Goal: Find specific page/section: Find specific page/section

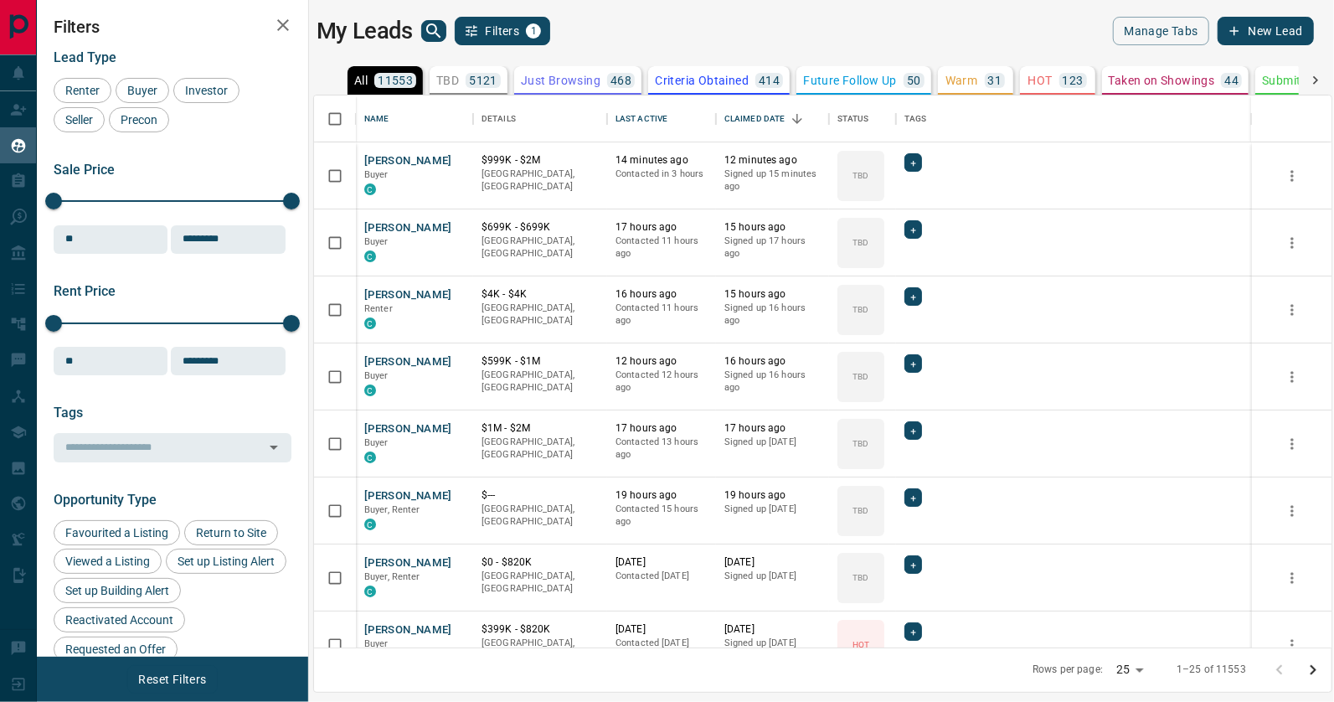
scroll to position [553, 1018]
click at [288, 27] on icon "button" at bounding box center [283, 25] width 20 height 20
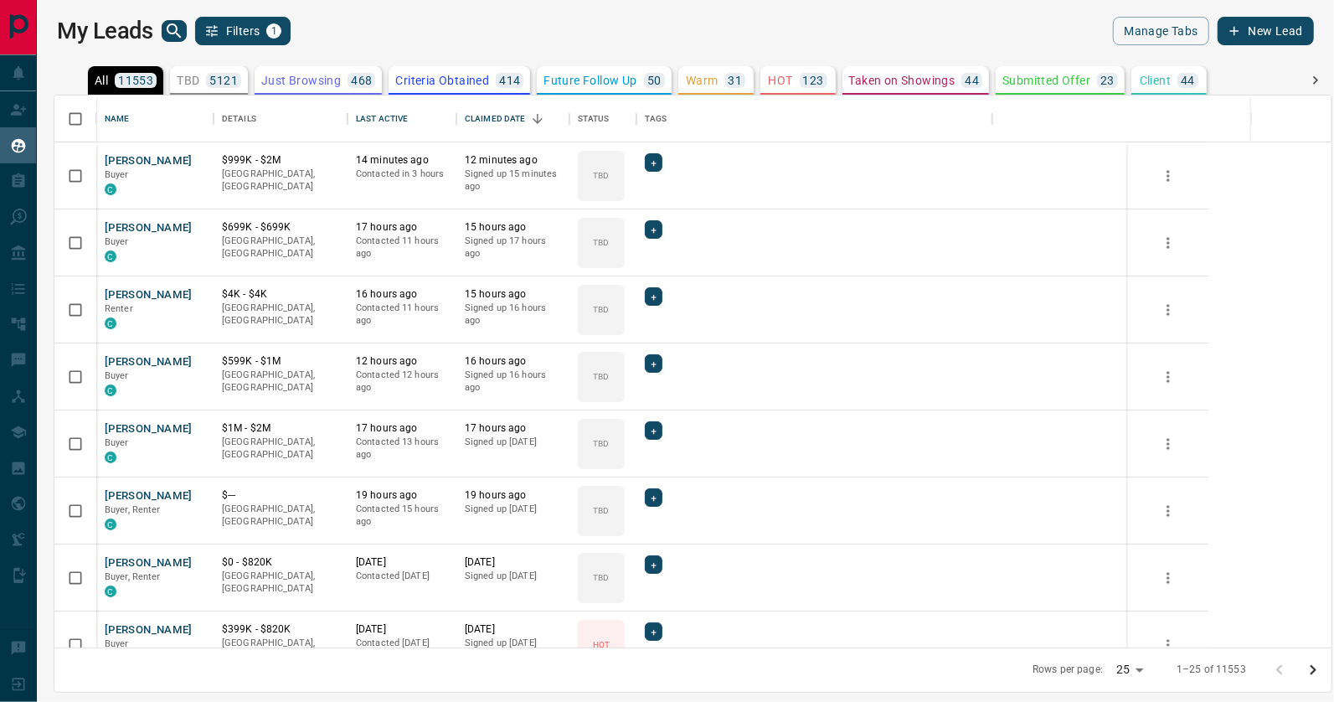
scroll to position [553, 1278]
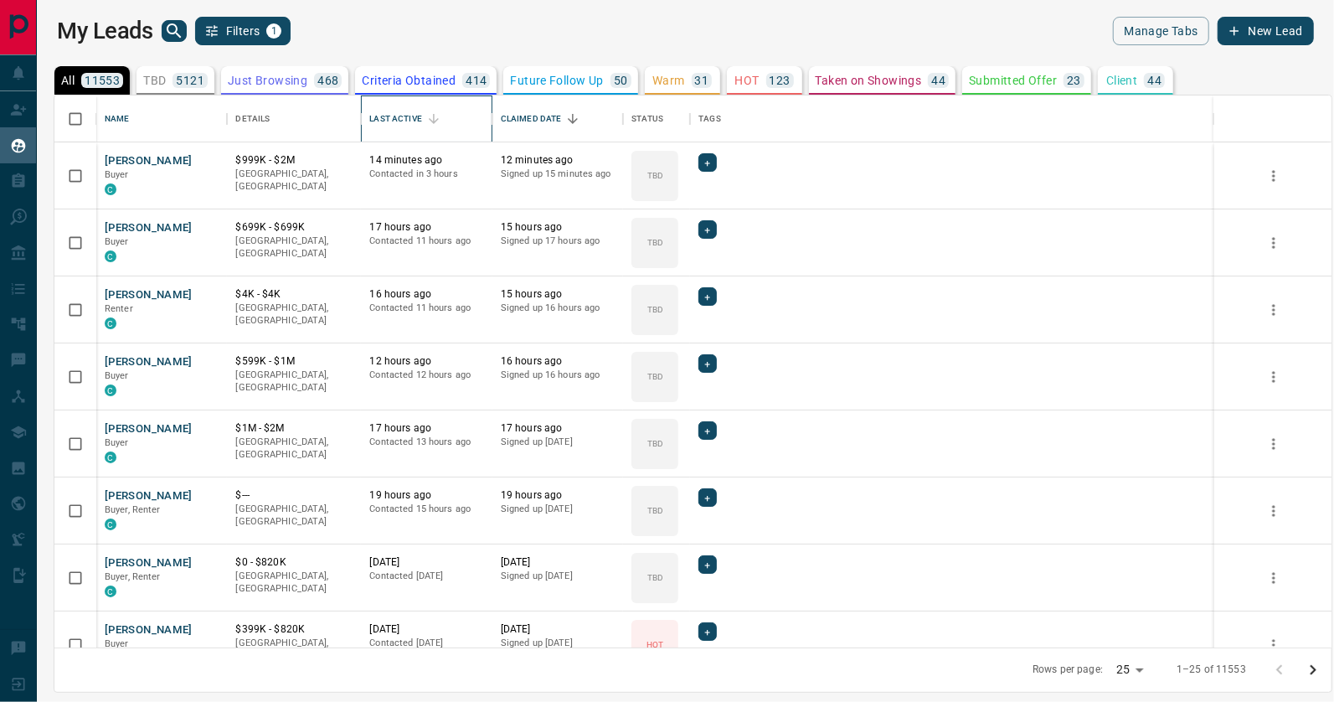
click at [396, 117] on div "Last Active" at bounding box center [395, 118] width 52 height 47
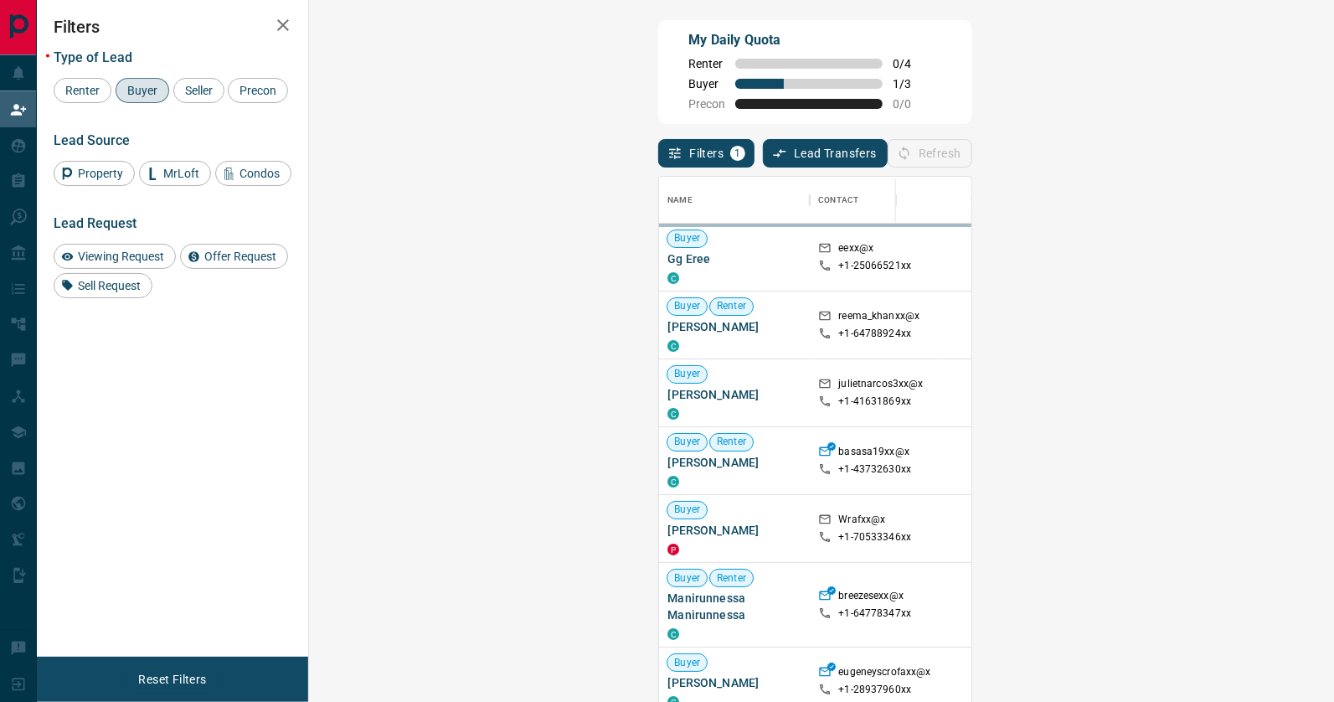
scroll to position [535, 990]
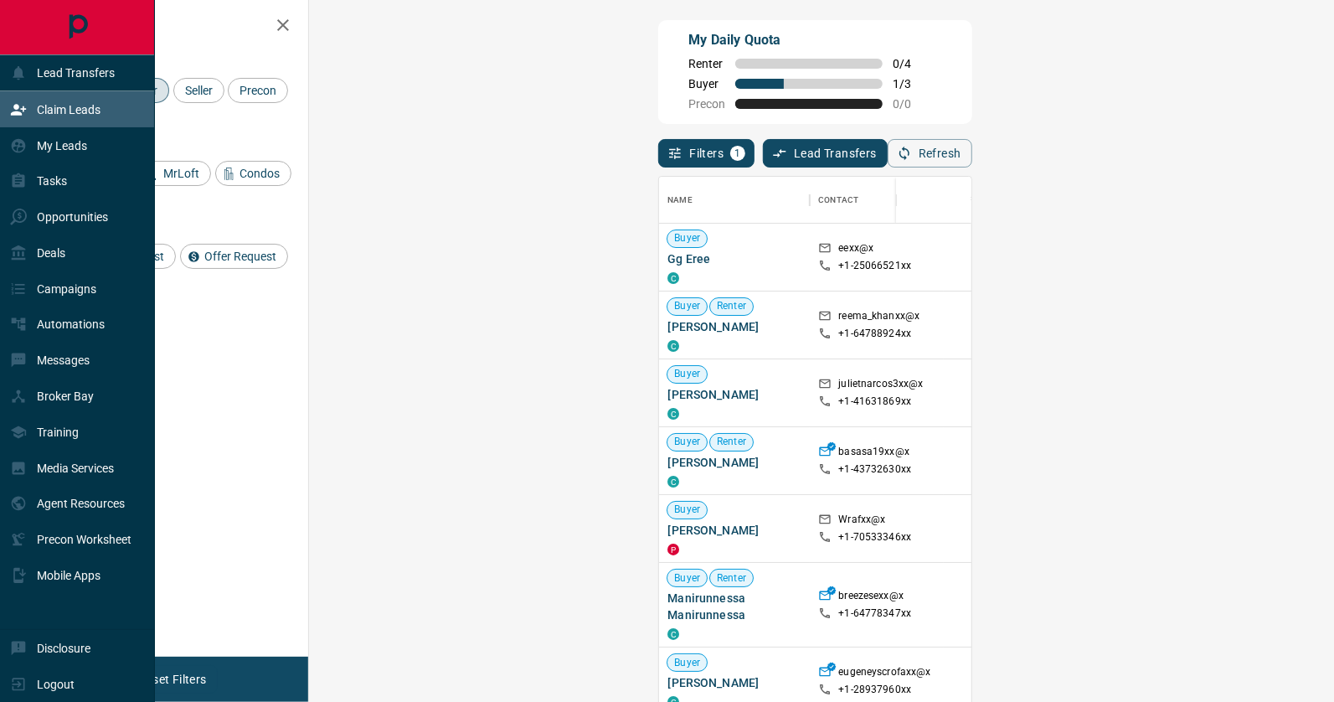
click at [65, 116] on div "Claim Leads" at bounding box center [55, 109] width 90 height 28
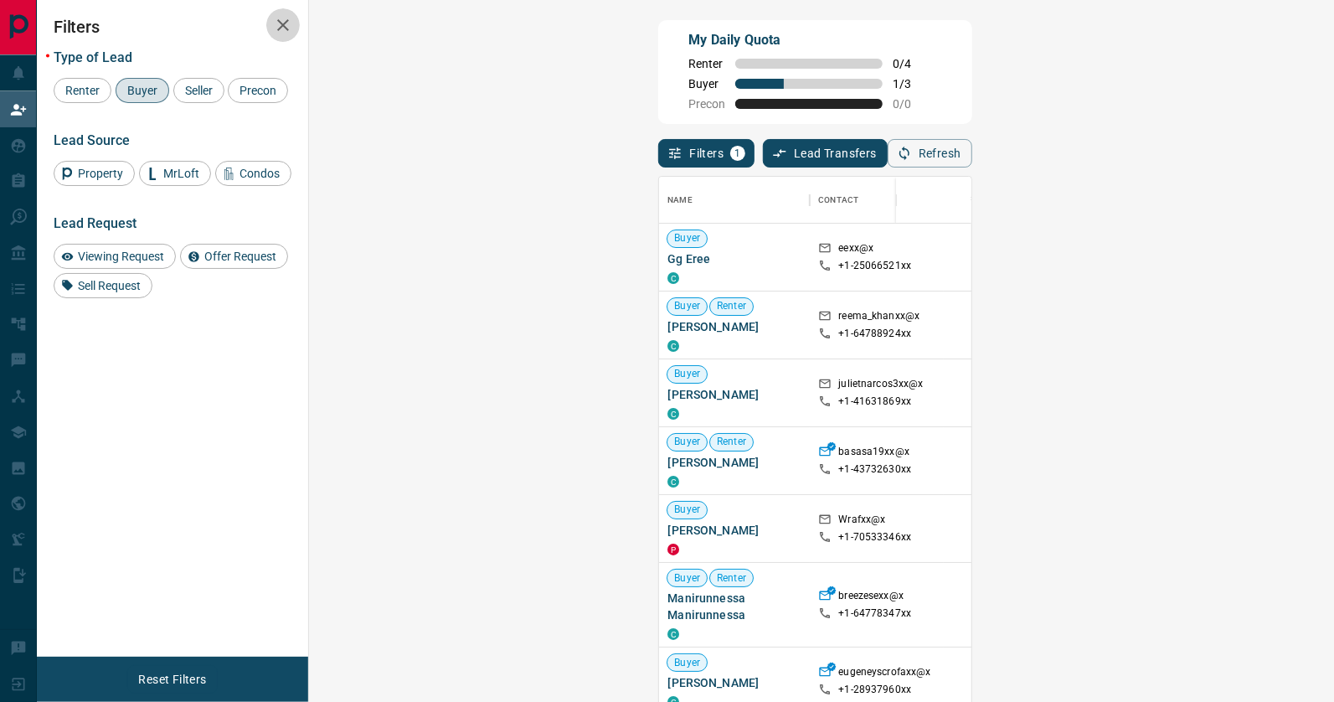
click at [278, 15] on icon "button" at bounding box center [283, 25] width 20 height 20
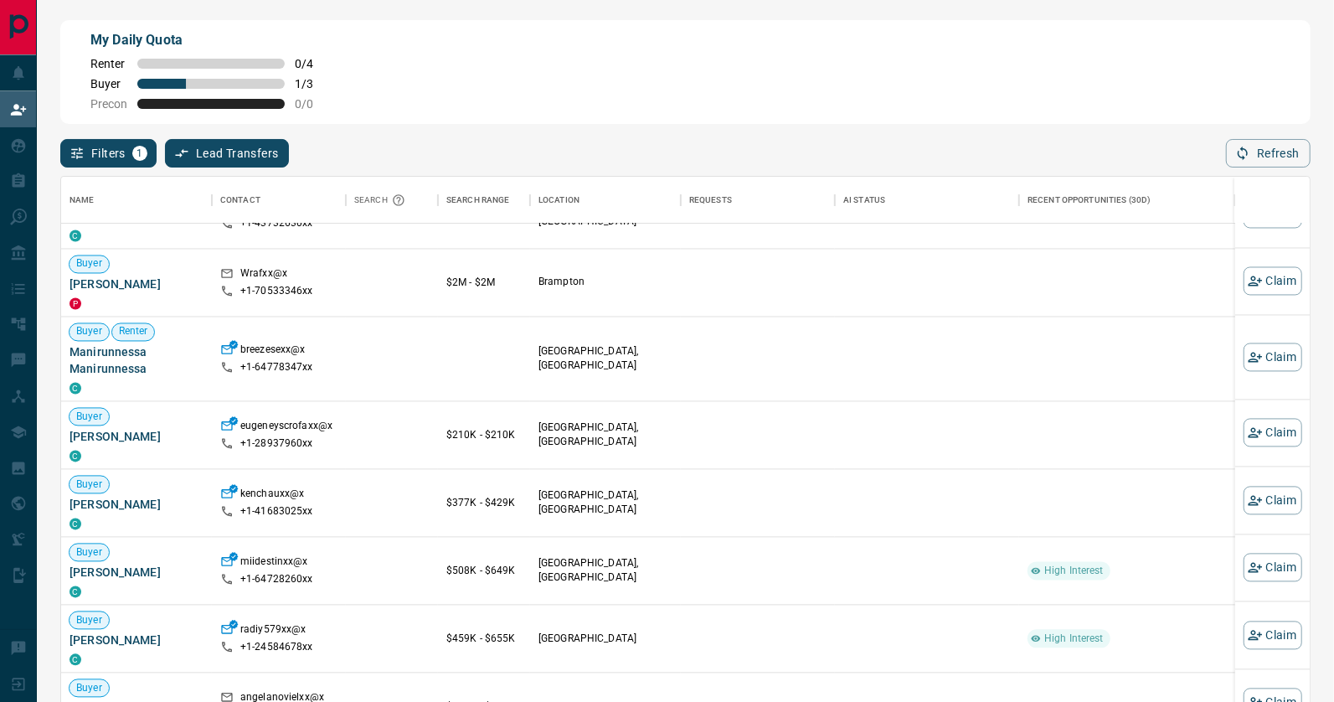
scroll to position [543, 0]
